Goal: Task Accomplishment & Management: Manage account settings

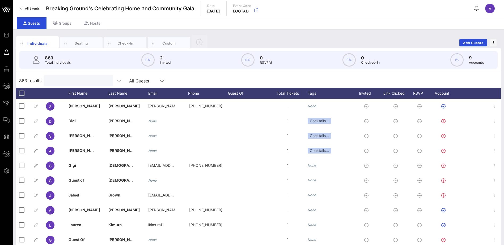
click at [68, 82] on input "text" at bounding box center [78, 80] width 62 height 7
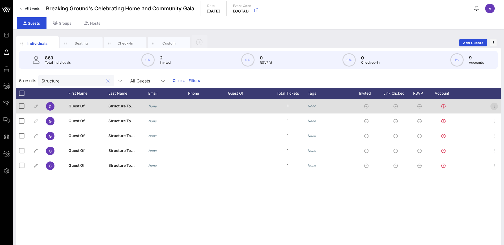
type input "Structure"
click at [493, 108] on icon "button" at bounding box center [494, 106] width 6 height 6
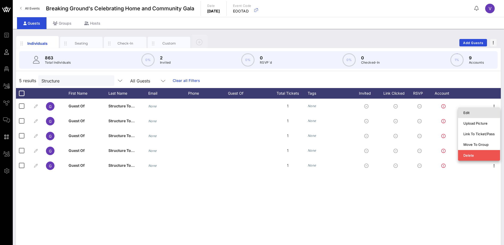
click at [469, 112] on div "Edit" at bounding box center [478, 113] width 31 height 4
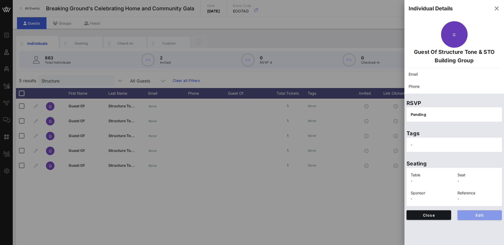
click at [482, 215] on span "Edit" at bounding box center [479, 215] width 36 height 5
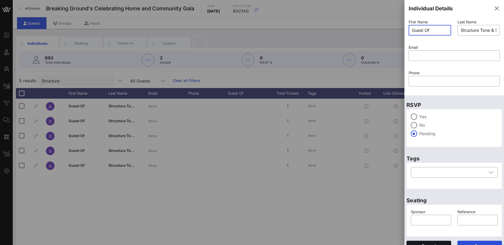
drag, startPoint x: 436, startPoint y: 29, endPoint x: 404, endPoint y: 29, distance: 31.3
click at [404, 29] on div "First Name ​ Guest Of Last Name ​ Structure Tone & STO Building Group Email ​ P…" at bounding box center [454, 56] width 100 height 79
type input "[PERSON_NAME]"
click at [435, 55] on input "text" at bounding box center [453, 55] width 85 height 8
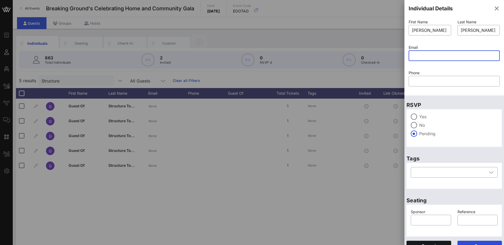
paste input "[PERSON_NAME][EMAIL_ADDRESS][PERSON_NAME][DOMAIN_NAME]"
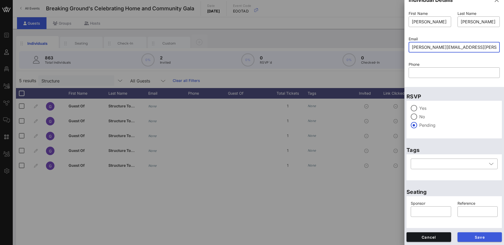
type input "[PERSON_NAME][EMAIL_ADDRESS][PERSON_NAME][DOMAIN_NAME]"
click at [469, 238] on span "Save" at bounding box center [479, 237] width 36 height 5
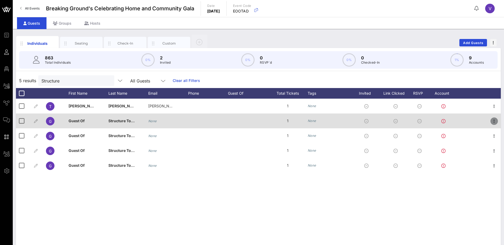
click at [494, 120] on icon "button" at bounding box center [494, 121] width 6 height 6
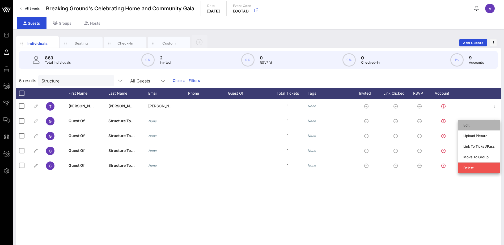
click at [465, 125] on div "Edit" at bounding box center [478, 125] width 31 height 4
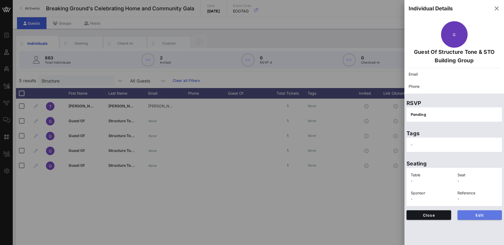
click at [474, 215] on span "Edit" at bounding box center [479, 215] width 36 height 5
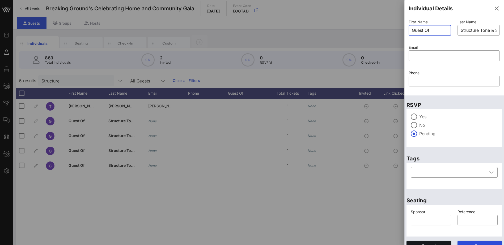
drag, startPoint x: 440, startPoint y: 27, endPoint x: 412, endPoint y: 28, distance: 28.4
click at [412, 28] on input "Guest Of" at bounding box center [429, 30] width 36 height 8
type input "[PERSON_NAME]"
click at [489, 31] on input "Structure Tone & STO Building Group" at bounding box center [478, 30] width 36 height 8
drag, startPoint x: 493, startPoint y: 30, endPoint x: 454, endPoint y: 29, distance: 38.5
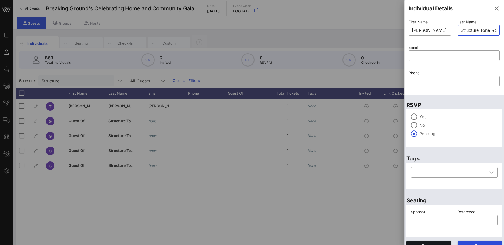
click at [454, 29] on div "Last Name ​ Structure Tone & STO Building Group" at bounding box center [478, 30] width 49 height 25
drag, startPoint x: 458, startPoint y: 29, endPoint x: 497, endPoint y: 30, distance: 39.3
click at [497, 30] on div "Last Name ​ Structure Tone & STO Building Group" at bounding box center [478, 30] width 49 height 25
drag, startPoint x: 492, startPoint y: 30, endPoint x: 456, endPoint y: 30, distance: 36.4
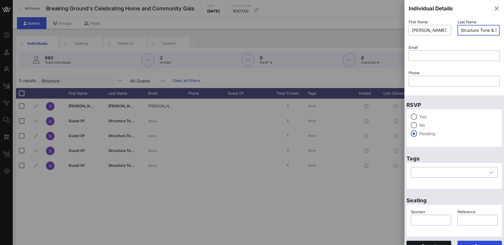
click at [457, 30] on div "​ Structure Tone & STO Building Group" at bounding box center [478, 30] width 42 height 11
drag, startPoint x: 492, startPoint y: 30, endPoint x: 450, endPoint y: 31, distance: 41.4
click at [450, 31] on div "First Name ​ [PERSON_NAME] Last Name ​ STO Building Group Email ​ Phone ​" at bounding box center [453, 56] width 97 height 76
type input "oup"
drag, startPoint x: 472, startPoint y: 30, endPoint x: 457, endPoint y: 31, distance: 14.3
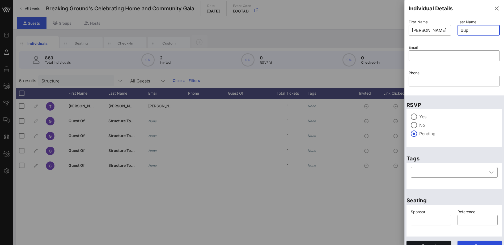
click at [457, 31] on div "​ oup" at bounding box center [478, 30] width 42 height 11
type input "Ottrando"
click at [421, 58] on input "text" at bounding box center [453, 55] width 85 height 8
paste input "[PERSON_NAME][EMAIL_ADDRESS][PERSON_NAME][DOMAIN_NAME]"
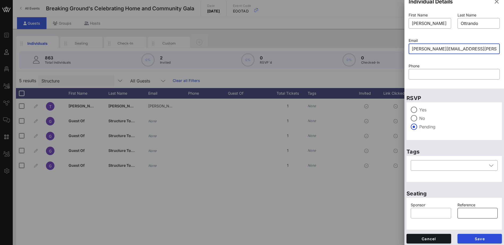
scroll to position [8, 0]
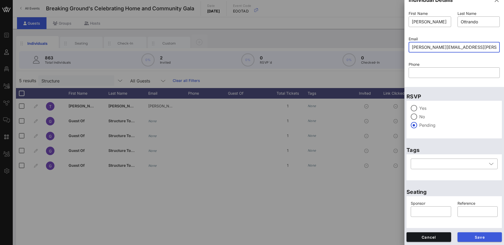
type input "[PERSON_NAME][EMAIL_ADDRESS][PERSON_NAME][DOMAIN_NAME]"
click at [481, 235] on span "Save" at bounding box center [479, 237] width 36 height 5
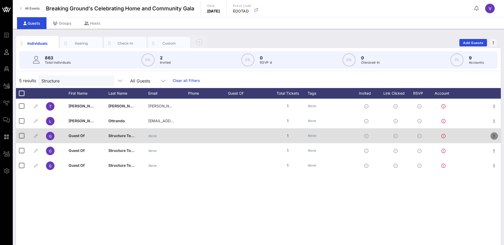
click at [493, 136] on icon "button" at bounding box center [494, 136] width 6 height 6
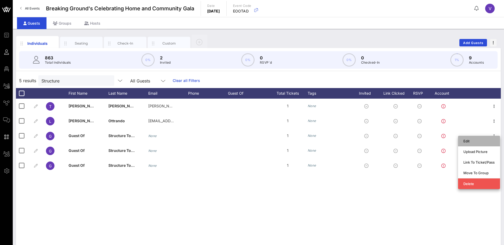
click at [475, 141] on div "Edit" at bounding box center [478, 141] width 31 height 4
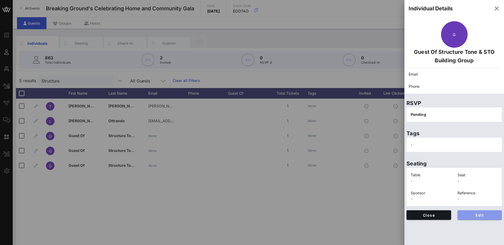
click at [486, 213] on span "Edit" at bounding box center [479, 215] width 36 height 5
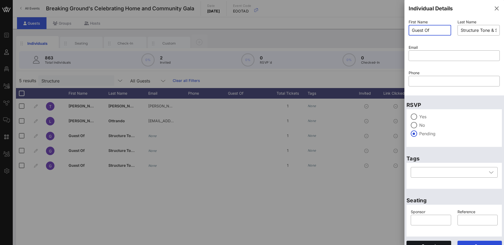
drag, startPoint x: 437, startPoint y: 30, endPoint x: 410, endPoint y: 30, distance: 27.1
click at [410, 30] on div "​ Guest Of" at bounding box center [429, 30] width 42 height 11
type input "[PERSON_NAME]"
click at [422, 57] on input "text" at bounding box center [453, 55] width 85 height 8
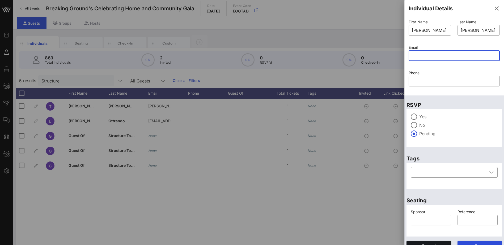
paste input "[PERSON_NAME][EMAIL_ADDRESS][PERSON_NAME][DOMAIN_NAME]"
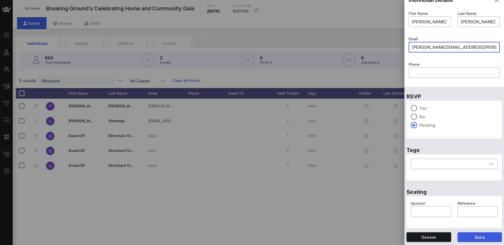
type input "[PERSON_NAME][EMAIL_ADDRESS][PERSON_NAME][DOMAIN_NAME]"
click at [478, 236] on span "Save" at bounding box center [479, 237] width 36 height 5
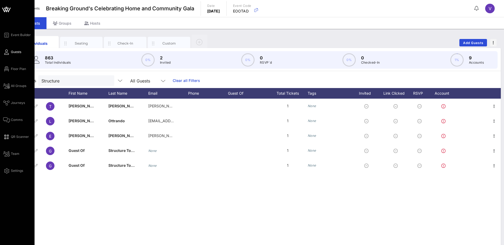
click at [12, 53] on span "Guests" at bounding box center [16, 52] width 10 height 5
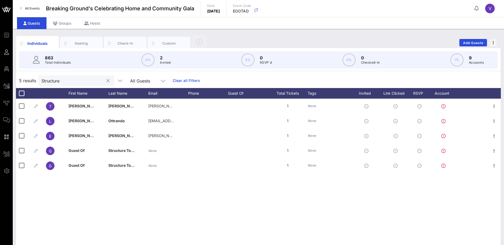
click at [106, 80] on button "clear icon" at bounding box center [107, 80] width 3 height 5
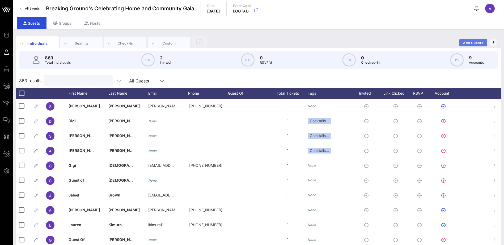
click at [470, 42] on span "Add Guests" at bounding box center [472, 43] width 21 height 4
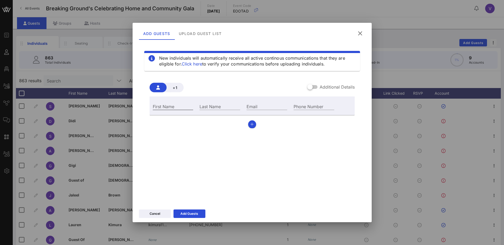
click at [164, 108] on input "First Name" at bounding box center [173, 106] width 41 height 7
type input "[PERSON_NAME]"
type input "Seta"
click at [257, 107] on input "Email" at bounding box center [266, 106] width 41 height 7
paste input "[EMAIL_ADDRESS][DOMAIN_NAME]"
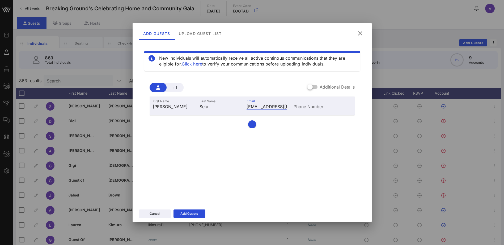
scroll to position [0, 2]
type input "[EMAIL_ADDRESS][DOMAIN_NAME]"
click at [193, 214] on div "Add Guests" at bounding box center [189, 213] width 18 height 5
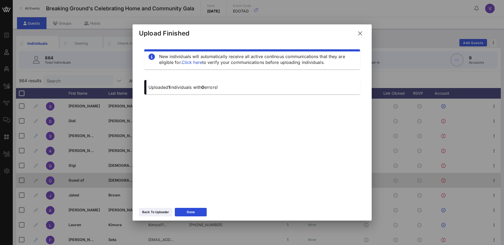
drag, startPoint x: 201, startPoint y: 210, endPoint x: 315, endPoint y: 184, distance: 117.1
click at [200, 211] on button "Done" at bounding box center [191, 212] width 32 height 8
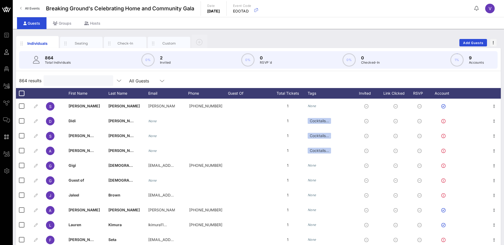
click at [93, 81] on input "text" at bounding box center [78, 80] width 62 height 7
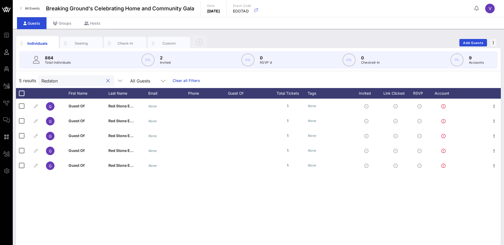
type input "Redstone"
click at [106, 80] on button "clear icon" at bounding box center [107, 80] width 3 height 5
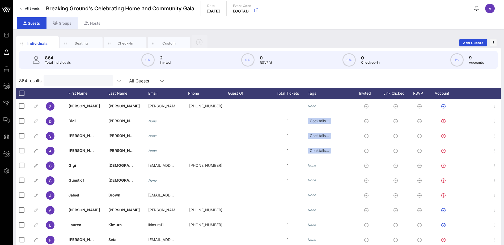
click at [68, 23] on div "Groups" at bounding box center [61, 23] width 31 height 12
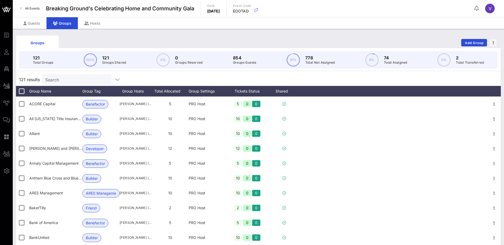
click at [83, 75] on div "Search" at bounding box center [76, 79] width 62 height 11
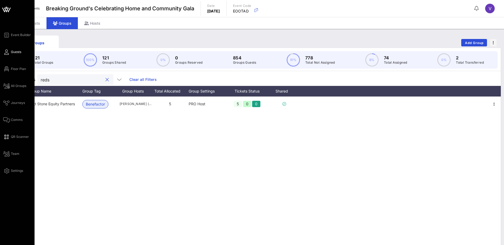
type input "reds"
click at [16, 52] on span "Guests" at bounding box center [16, 52] width 10 height 5
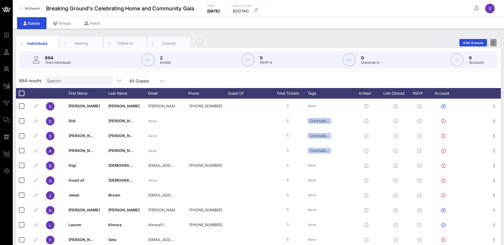
click at [493, 43] on icon "button" at bounding box center [492, 43] width 1 height 4
click at [484, 51] on div "Export To CSV" at bounding box center [482, 52] width 25 height 4
